Goal: Task Accomplishment & Management: Manage account settings

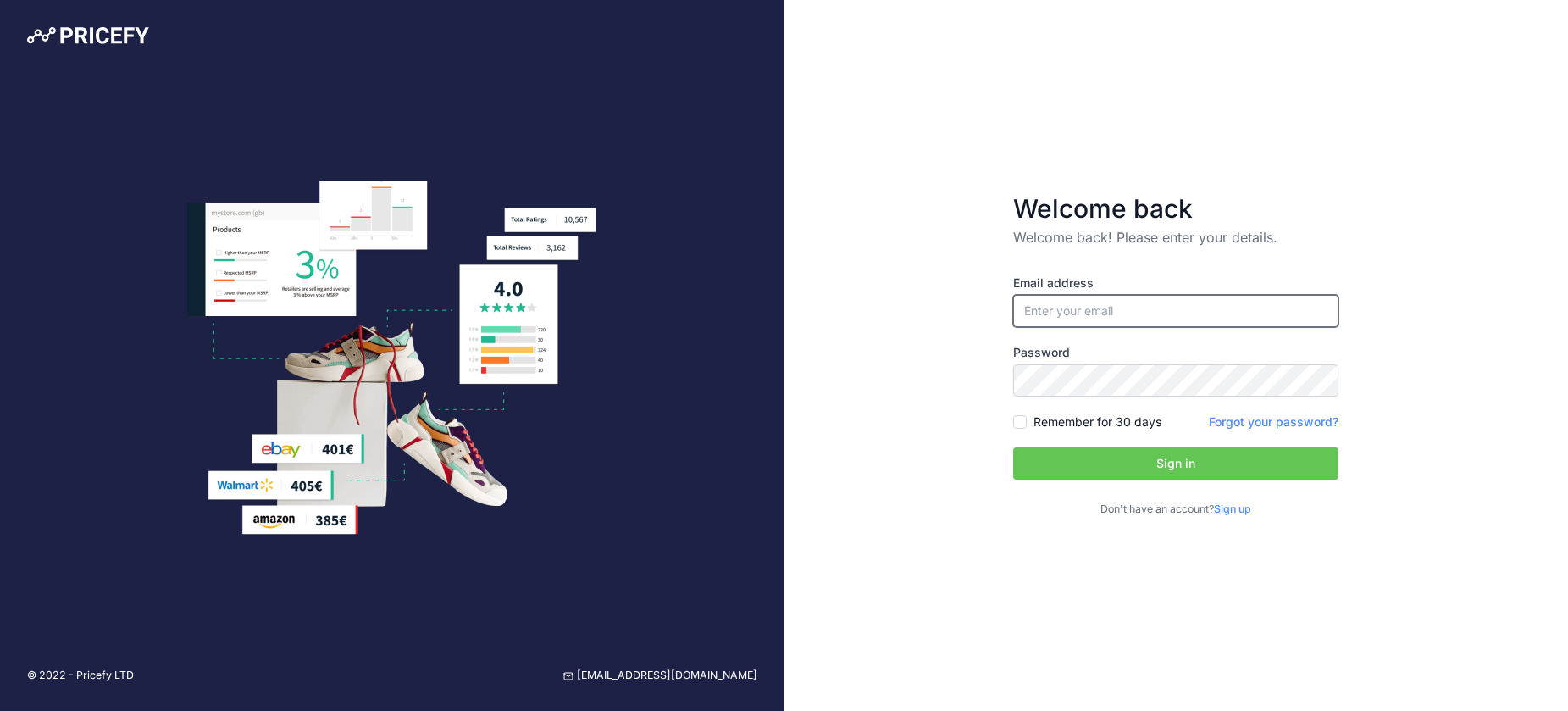
click at [1073, 314] on input "email" at bounding box center [1176, 311] width 325 height 32
click at [1082, 314] on input "email" at bounding box center [1176, 311] width 325 height 32
type input "[PERSON_NAME][EMAIL_ADDRESS][DOMAIN_NAME]"
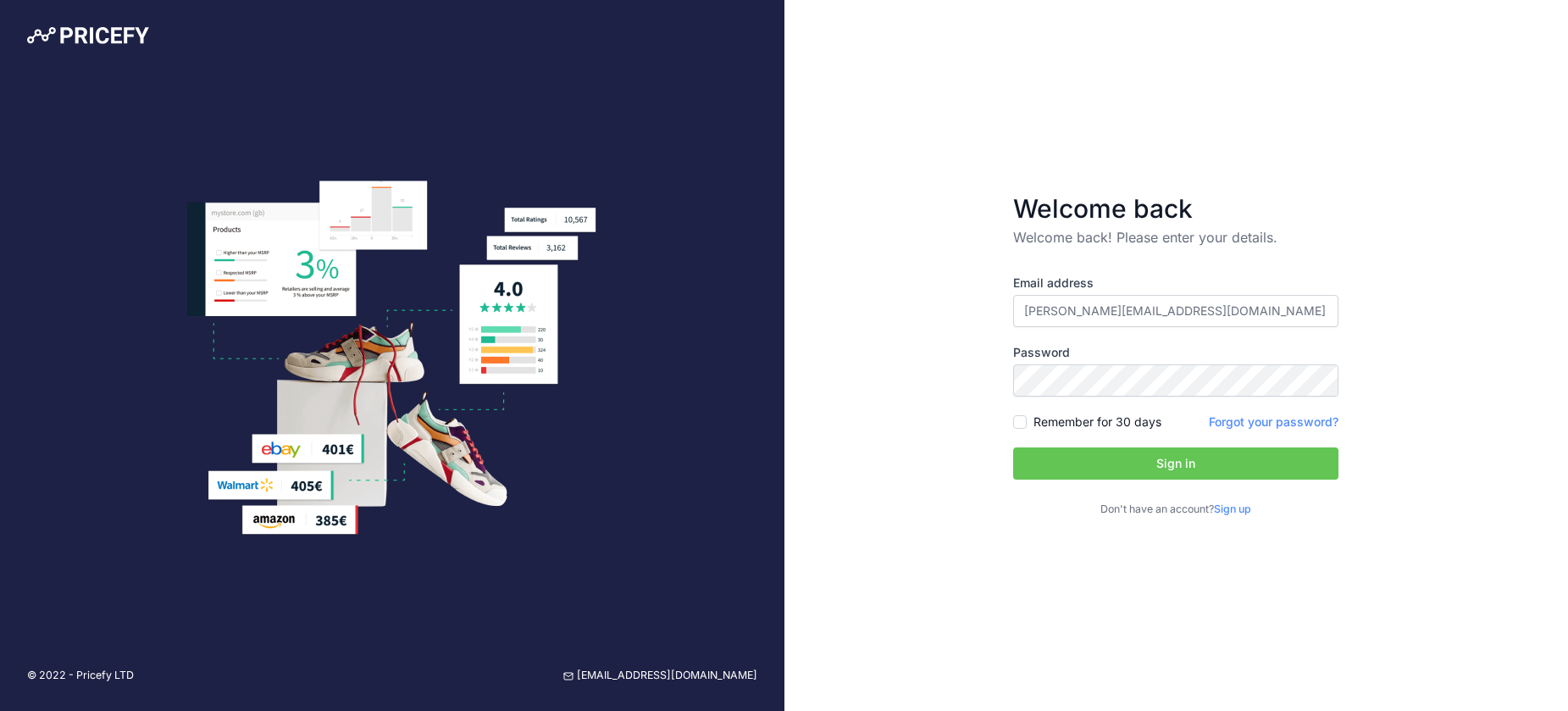
click at [1074, 460] on button "Sign in" at bounding box center [1176, 464] width 325 height 32
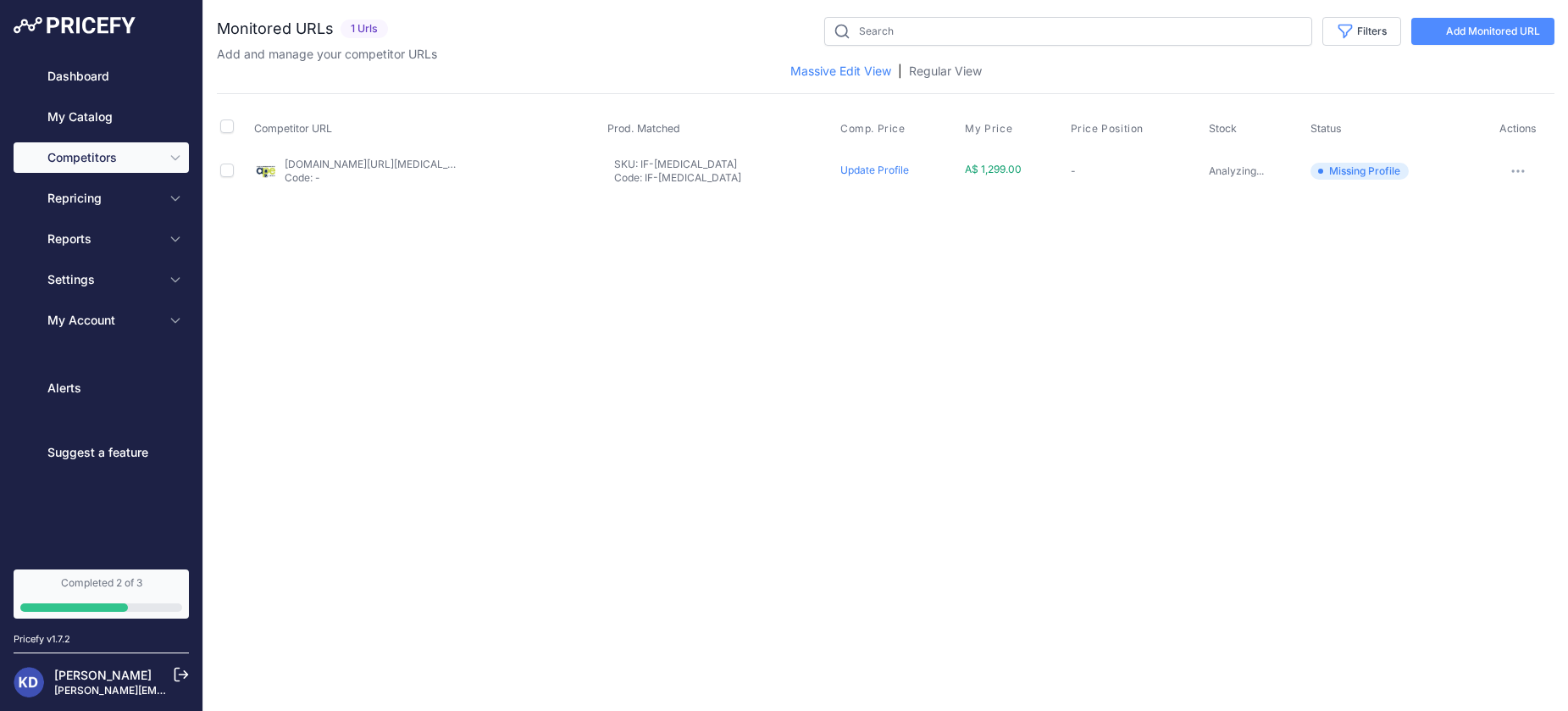
click at [355, 166] on link "[DOMAIN_NAME][URL][MEDICAL_DATA]" at bounding box center [380, 163] width 192 height 13
click at [813, 170] on tr "[DOMAIN_NAME][URL][MEDICAL_DATA] Code: - INNOFIT [MEDICAL_DATA] PhysioTrainer A…" at bounding box center [886, 171] width 1338 height 41
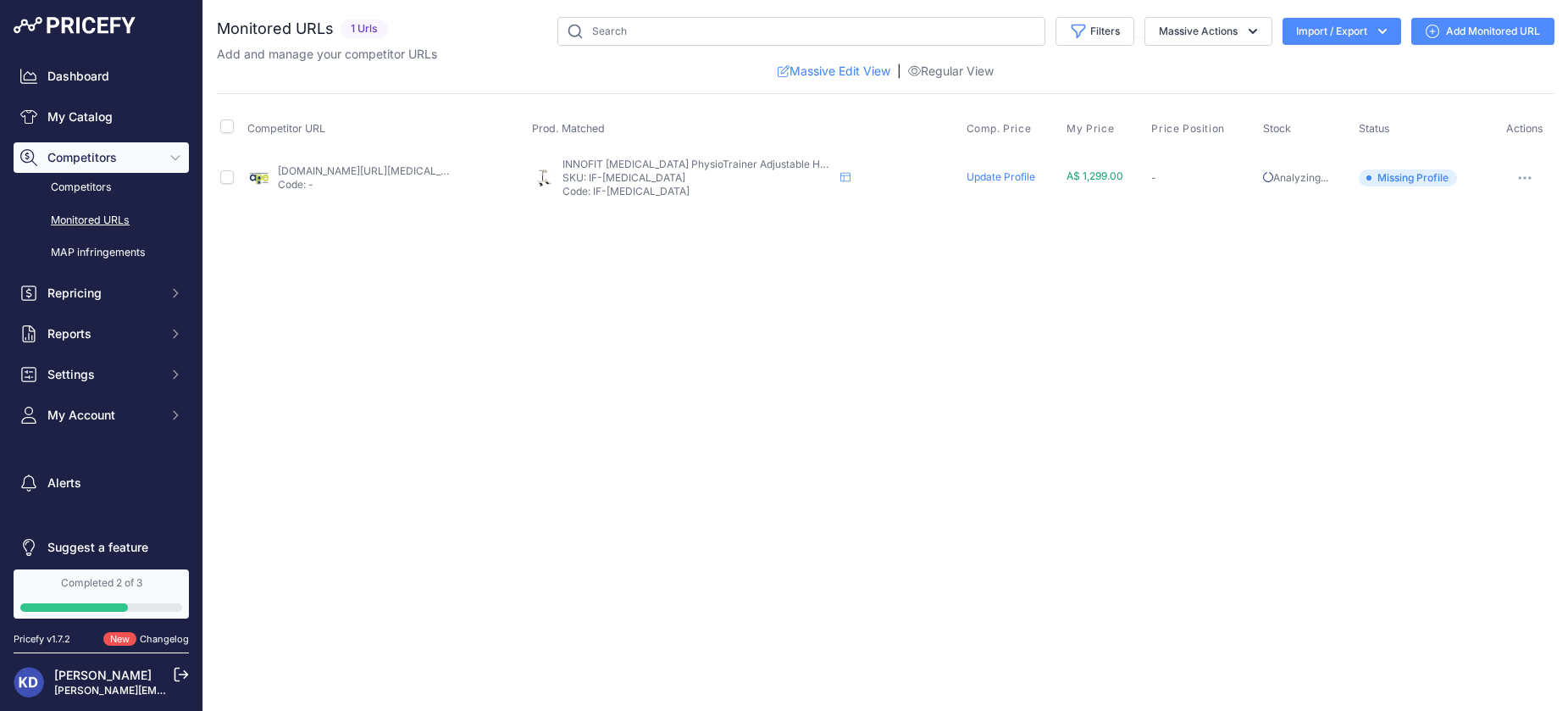
click at [972, 172] on link "Update Profile" at bounding box center [1001, 177] width 69 height 13
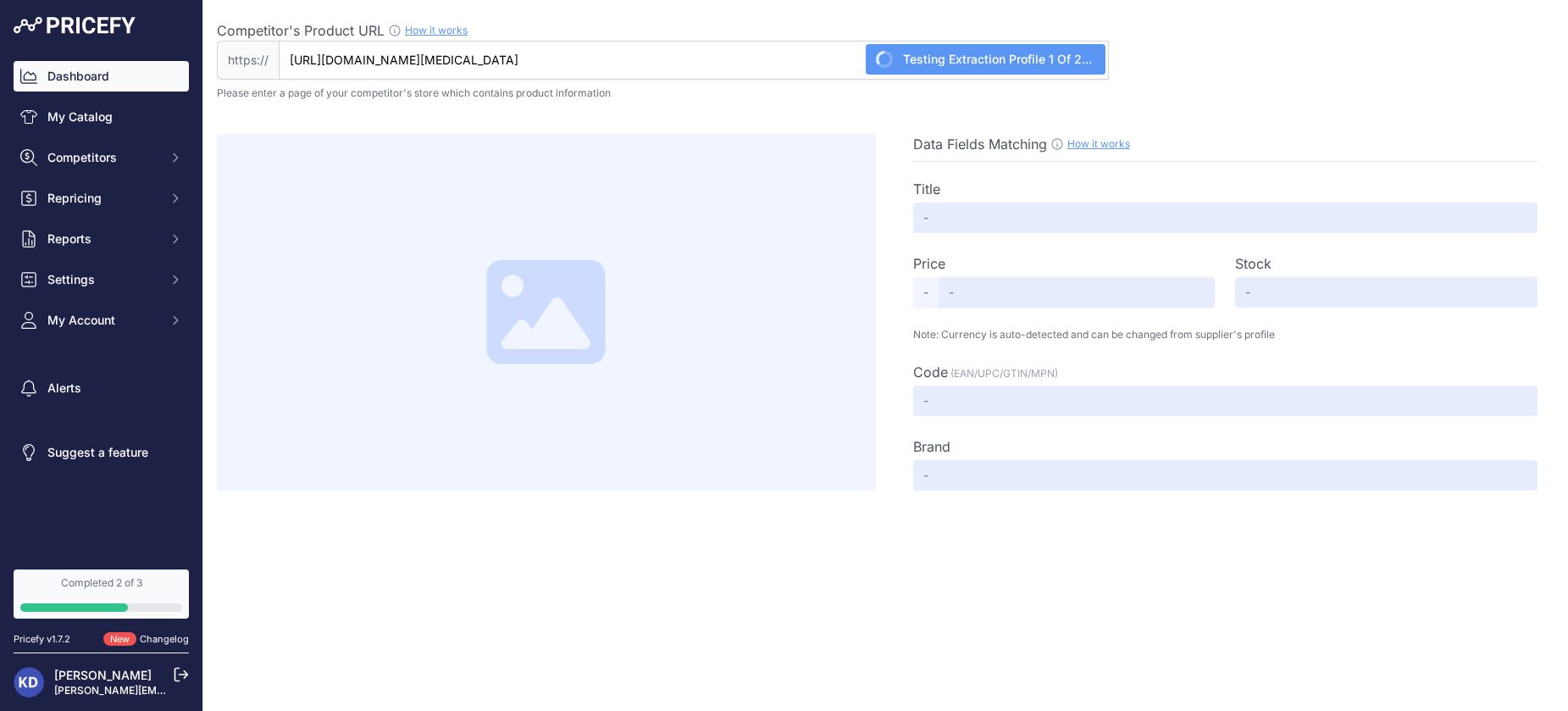
click at [89, 83] on link "Dashboard" at bounding box center [101, 76] width 175 height 30
